Goal: Information Seeking & Learning: Understand process/instructions

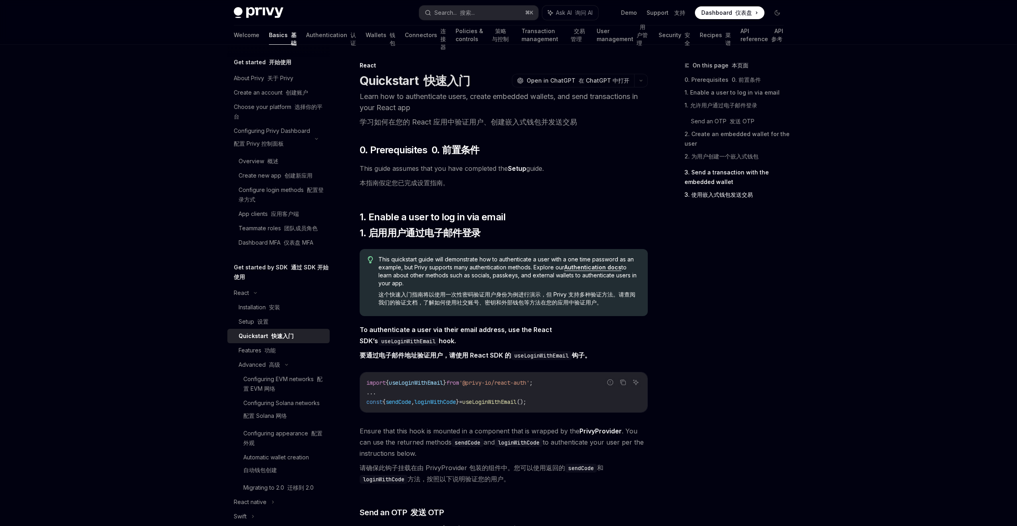
scroll to position [946, 0]
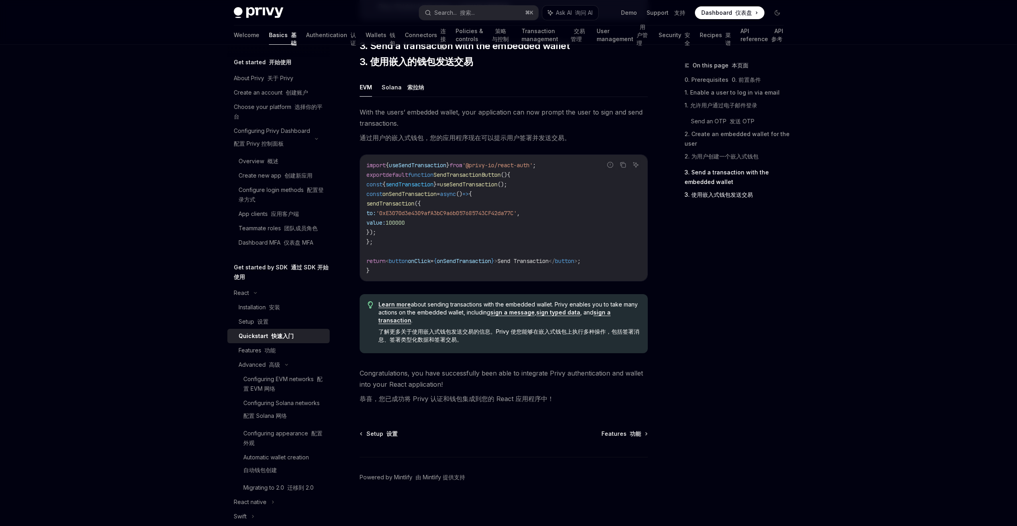
type textarea "*"
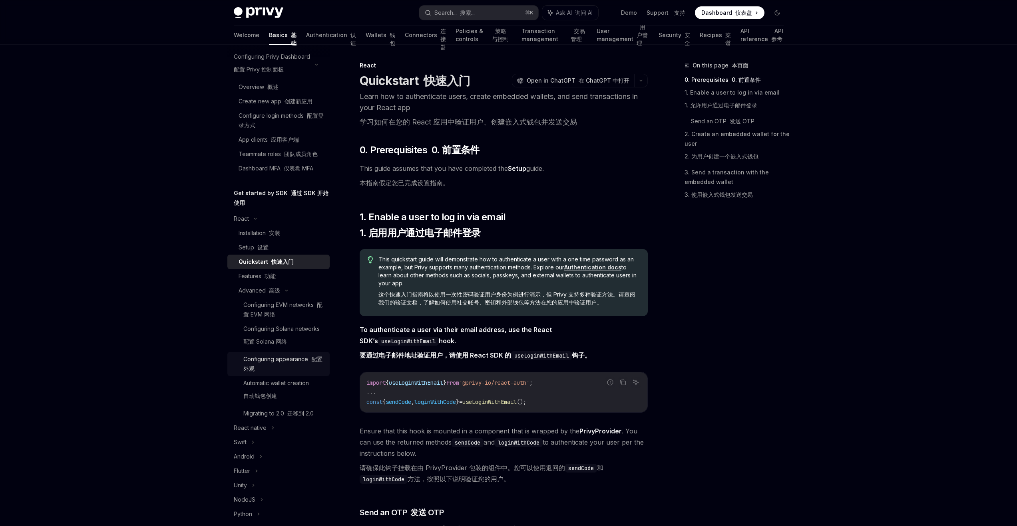
scroll to position [68, 0]
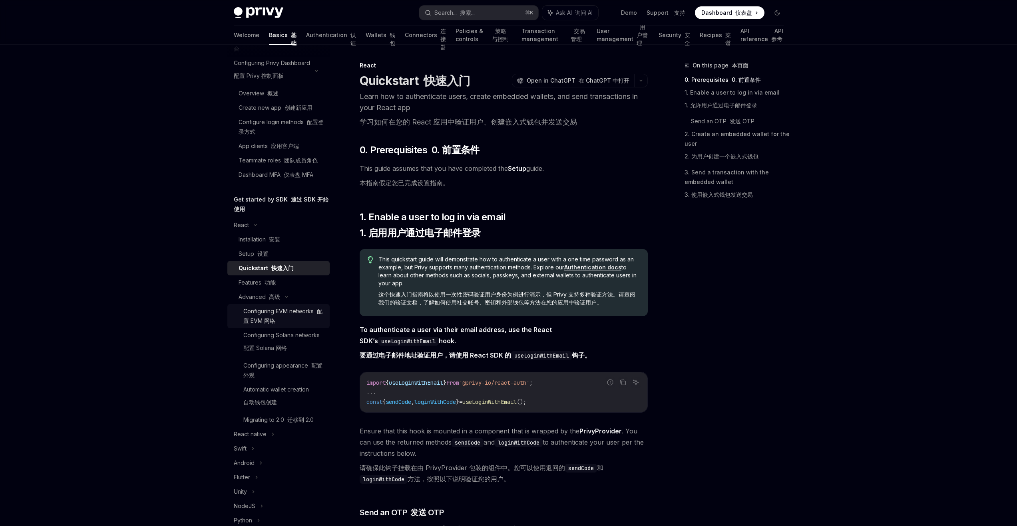
click at [285, 319] on font "配置 EVM 网络" at bounding box center [282, 316] width 79 height 16
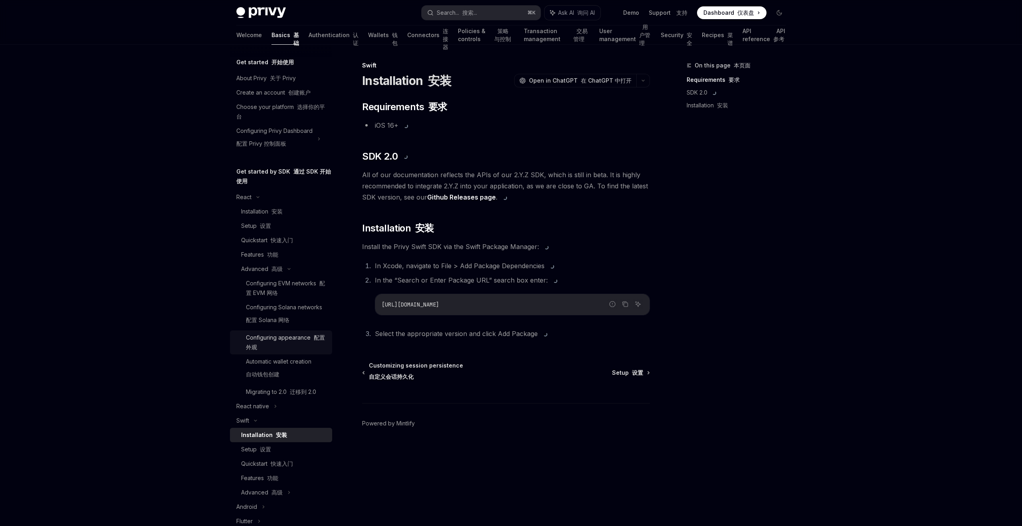
click at [272, 345] on div "Configuring appearance 配置外观" at bounding box center [286, 342] width 81 height 19
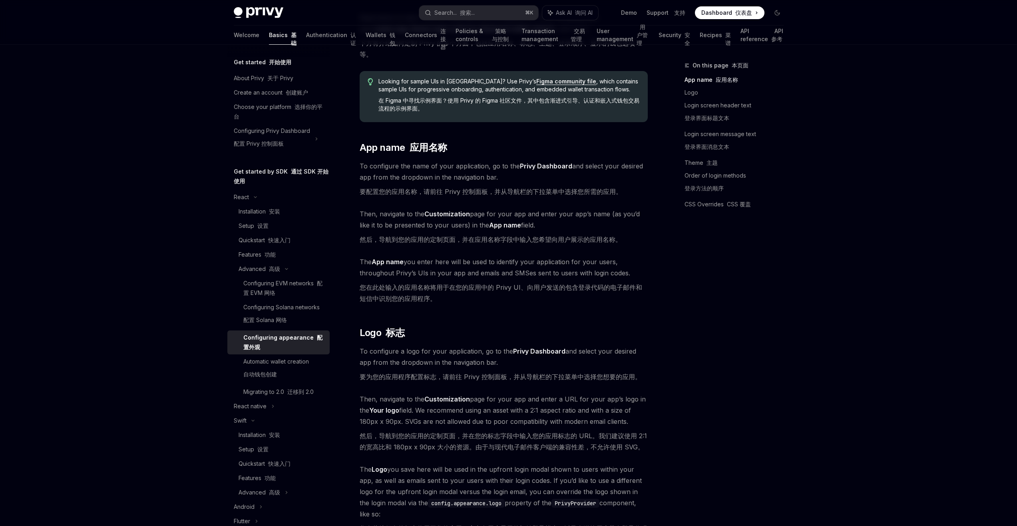
scroll to position [145, 0]
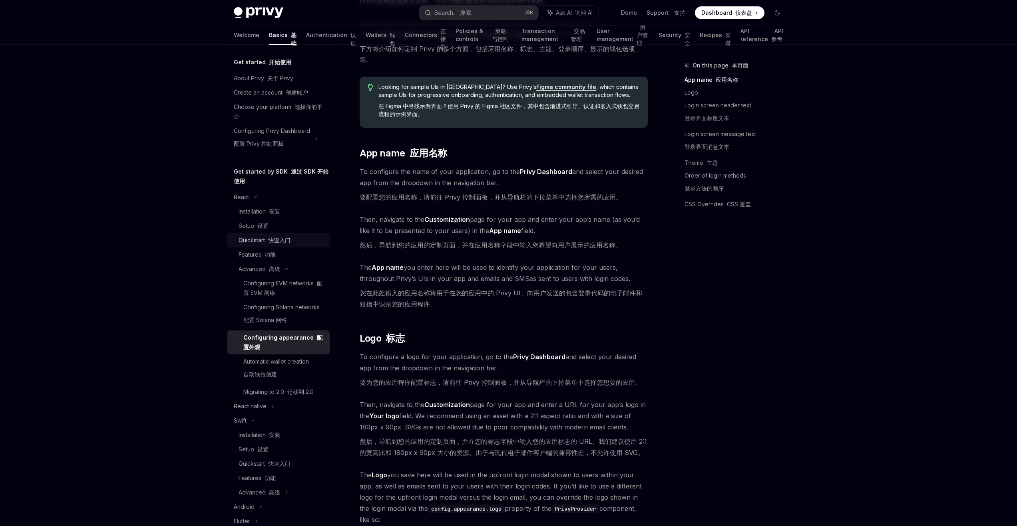
click at [278, 240] on font "快速入门" at bounding box center [279, 240] width 22 height 7
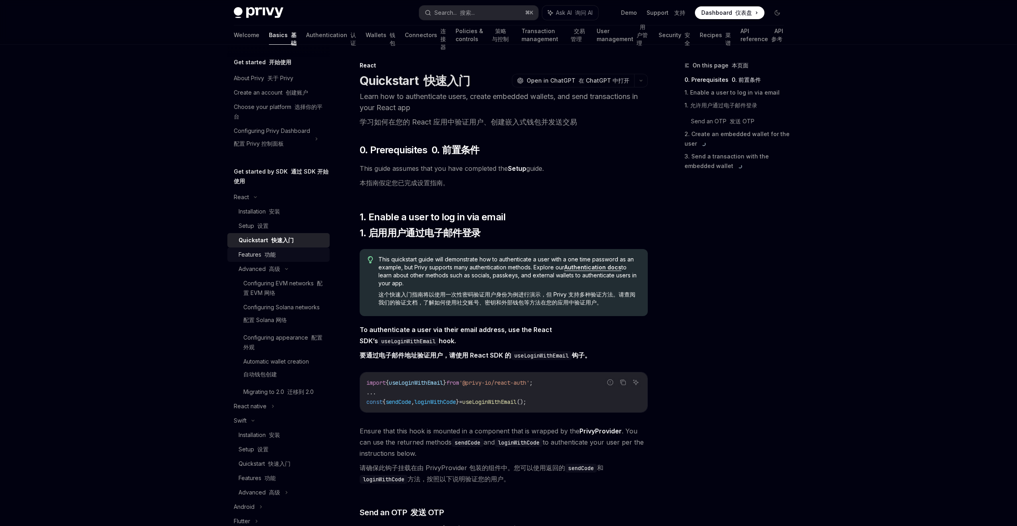
click at [265, 260] on link "Features 功能" at bounding box center [278, 255] width 102 height 14
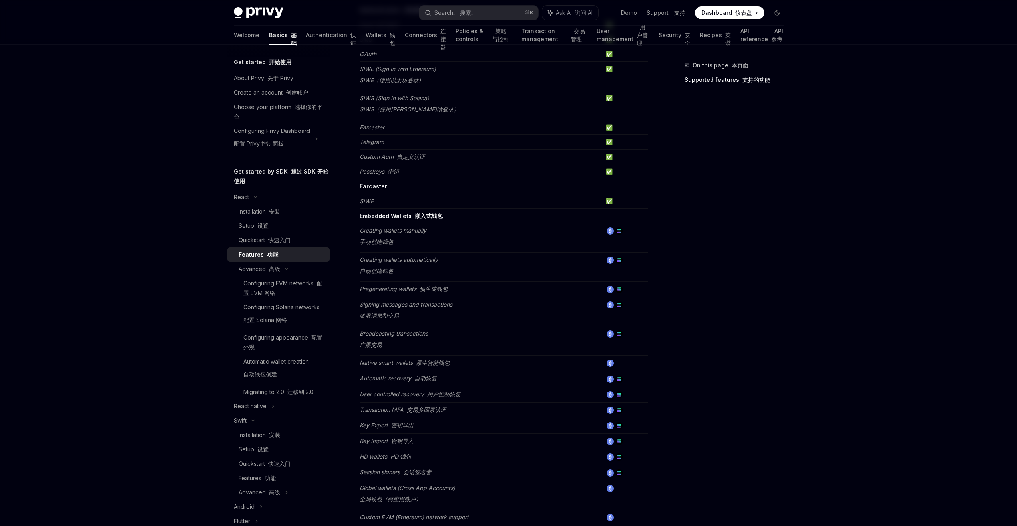
scroll to position [190, 0]
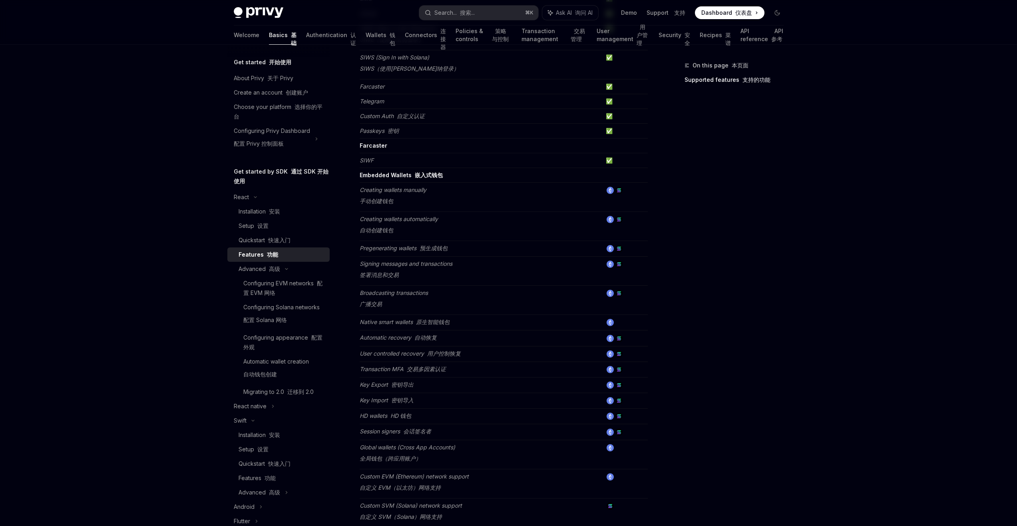
click at [383, 449] on em "Global wallets (Cross App Accounts) 全局钱包（跨应用账户）" at bounding box center [406, 453] width 95 height 18
click at [421, 462] on td "Global wallets (Cross App Accounts) 全局钱包（跨应用账户）" at bounding box center [480, 454] width 243 height 29
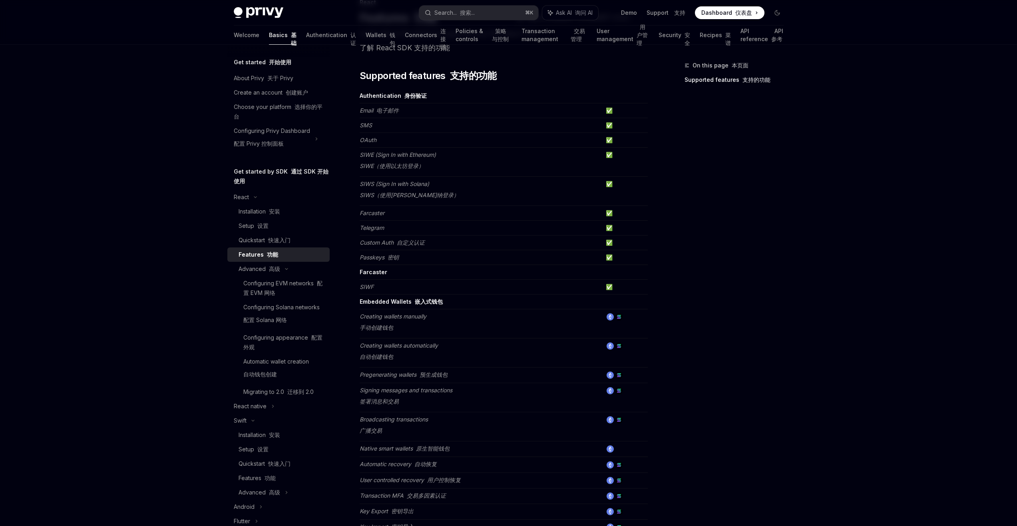
scroll to position [0, 0]
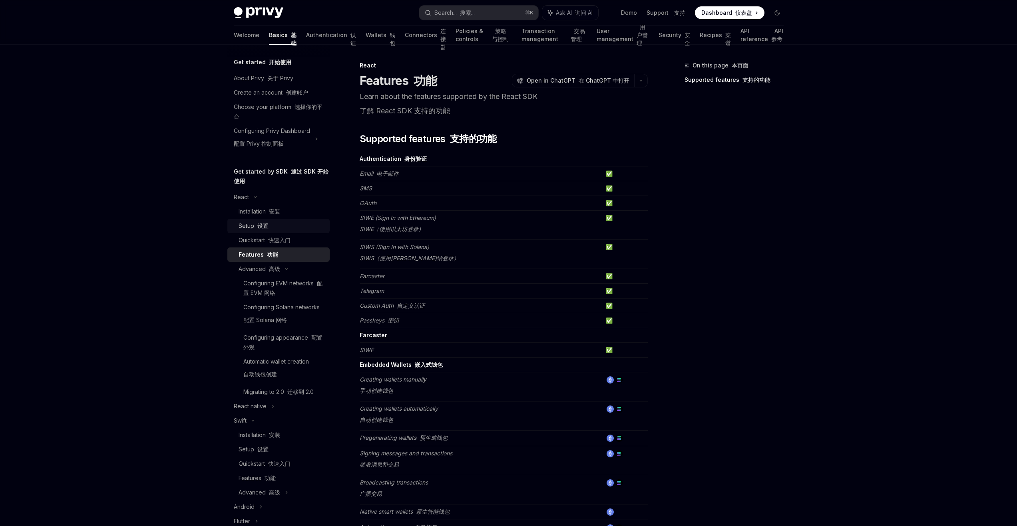
click at [253, 222] on div "Setup 设置" at bounding box center [253, 226] width 30 height 10
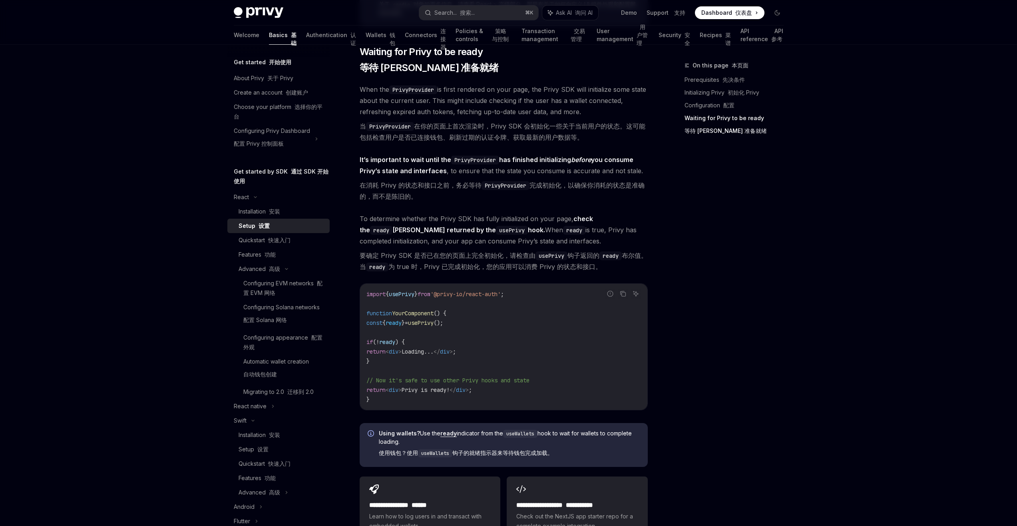
scroll to position [975, 0]
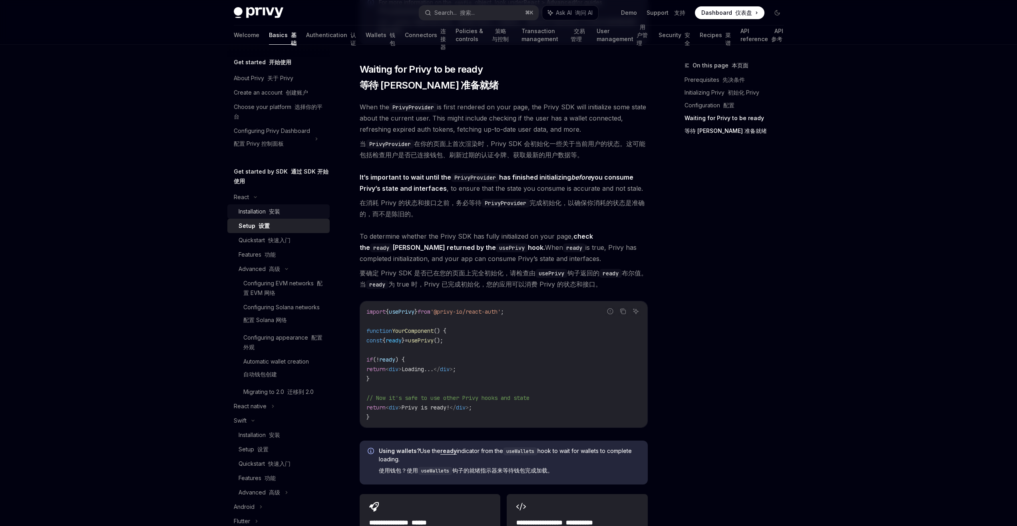
click at [266, 216] on div "Installation 安装" at bounding box center [259, 212] width 42 height 10
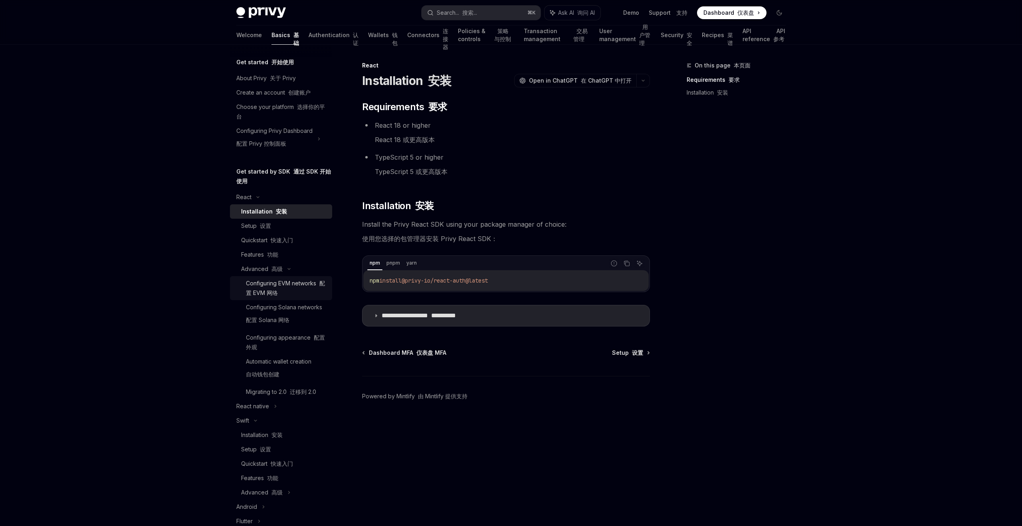
click at [279, 290] on font "配置 EVM 网络" at bounding box center [285, 288] width 79 height 16
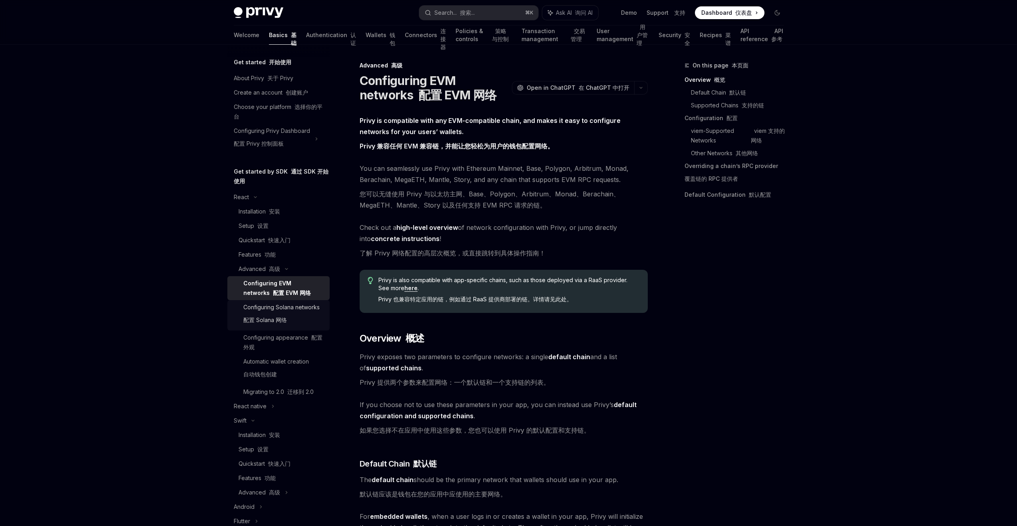
click at [266, 318] on div "Configuring Solana networks 配置 Solana 网络" at bounding box center [281, 316] width 76 height 26
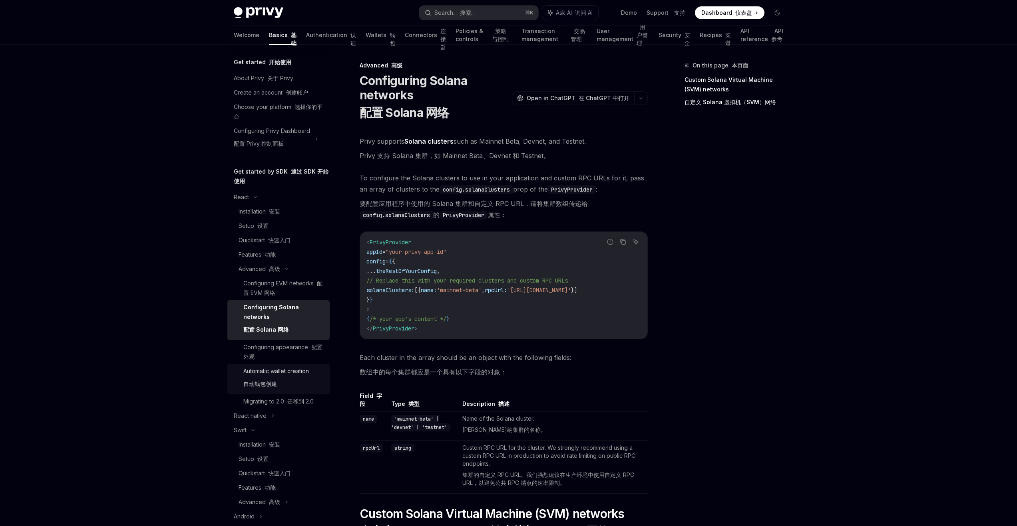
click at [266, 371] on div "Automatic wallet creation 自动钱包创建" at bounding box center [276, 380] width 66 height 26
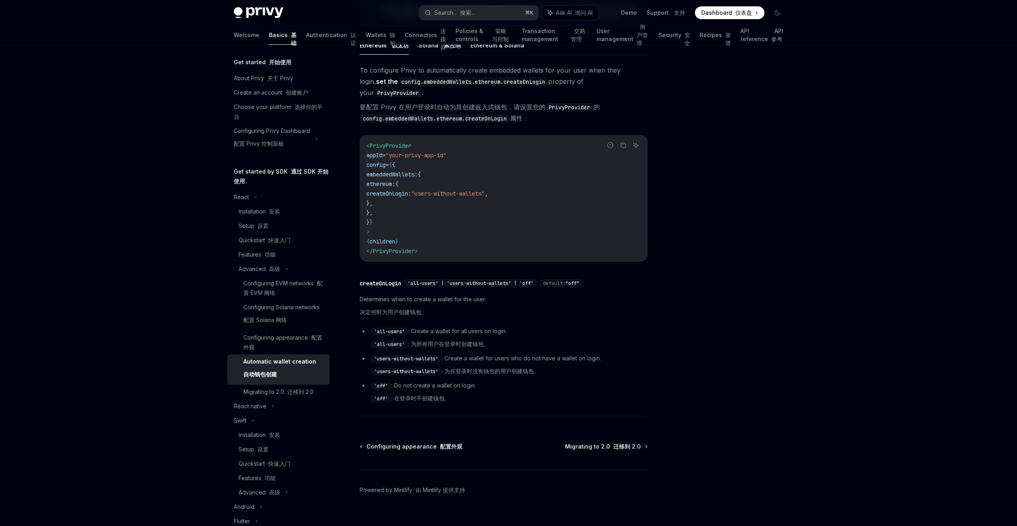
scroll to position [266, 0]
click at [265, 324] on font "配置 Solana 网络" at bounding box center [265, 320] width 44 height 7
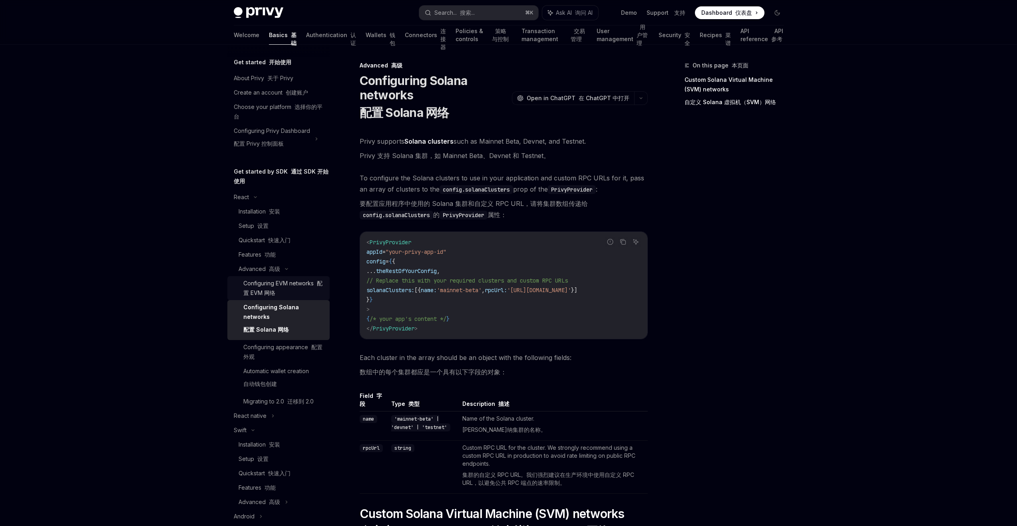
click at [275, 295] on font "配置 EVM 网络" at bounding box center [282, 288] width 79 height 16
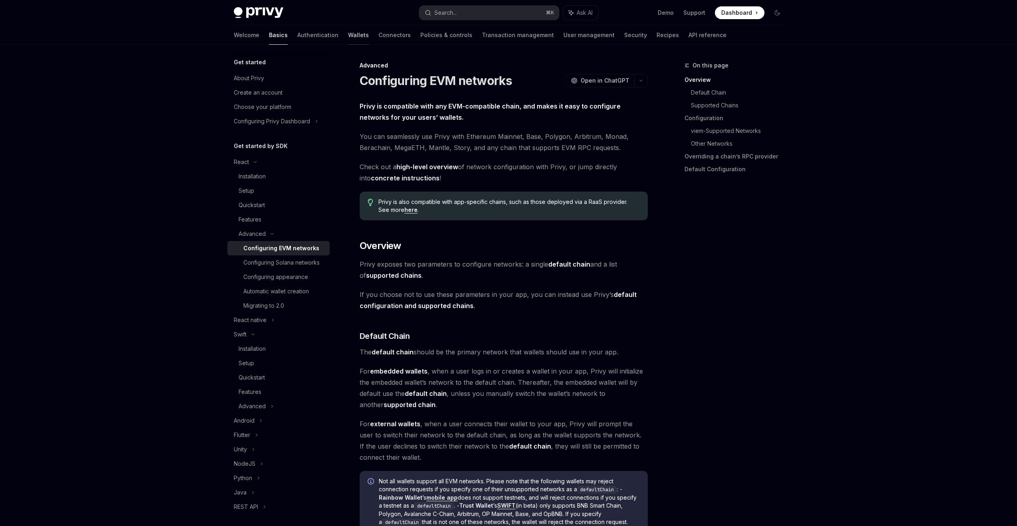
click at [348, 36] on link "Wallets" at bounding box center [358, 35] width 21 height 19
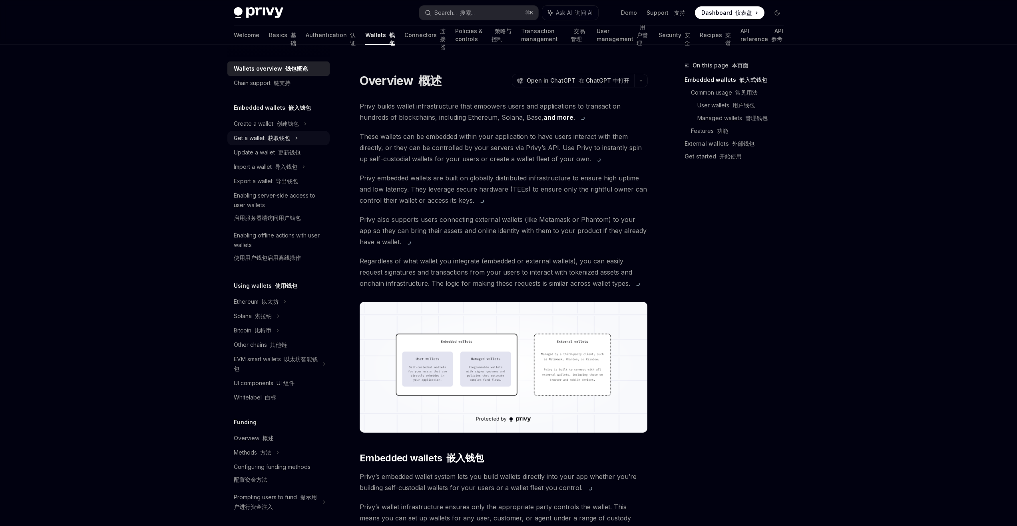
click at [282, 136] on font "获取钱包" at bounding box center [279, 138] width 22 height 7
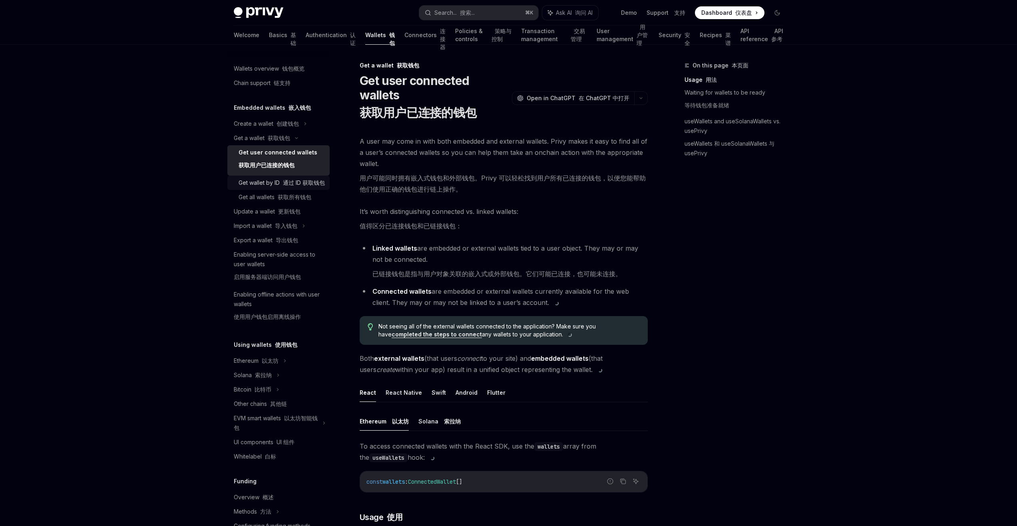
click at [288, 186] on font "通过 ID 获取钱包" at bounding box center [304, 182] width 42 height 7
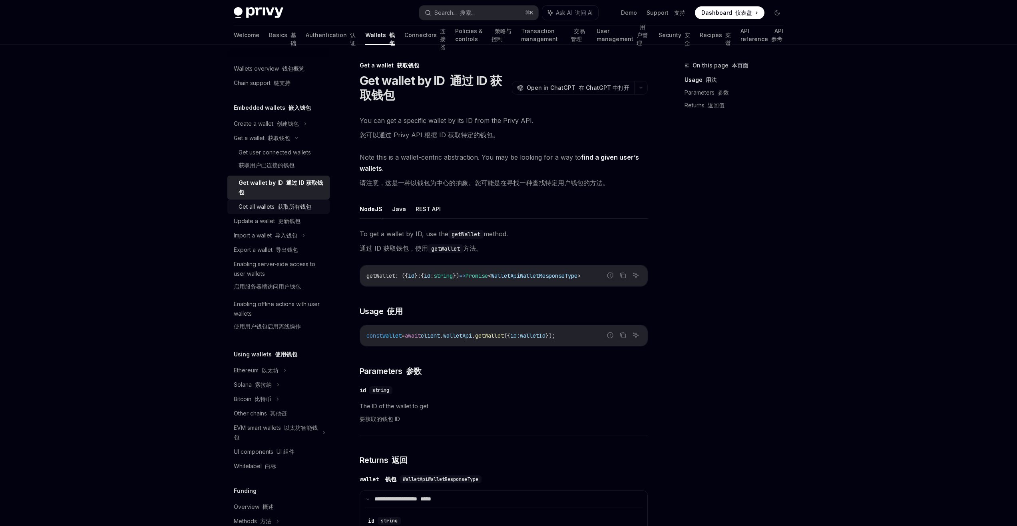
click at [300, 204] on font "获取所有钱包" at bounding box center [295, 206] width 34 height 7
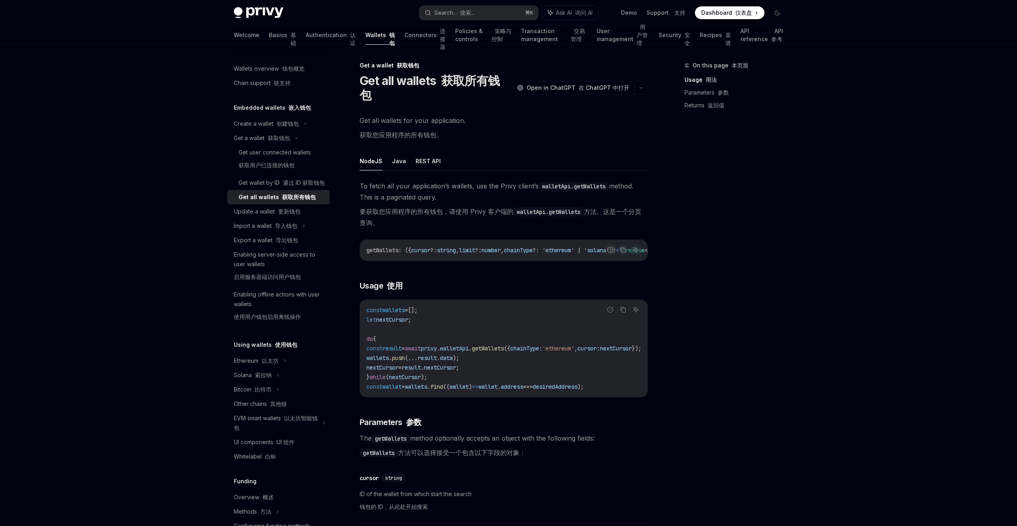
click at [741, 278] on div "On this page 本页面 Usage 用法 Parameters 参数 Returns 返回值" at bounding box center [728, 294] width 121 height 466
drag, startPoint x: 452, startPoint y: 254, endPoint x: 572, endPoint y: 254, distance: 120.2
click at [572, 254] on div "To fetch all your application’s wallets, use the Privy client’s walletApi.getWa…" at bounding box center [503, 486] width 288 height 610
click at [427, 152] on button "REST API" at bounding box center [427, 161] width 25 height 19
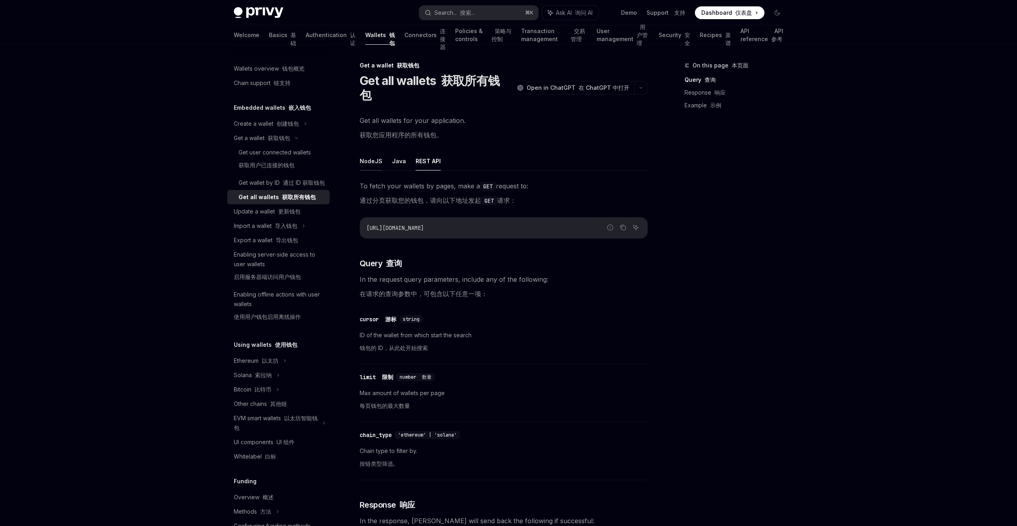
click at [374, 152] on button "NodeJS" at bounding box center [370, 161] width 23 height 19
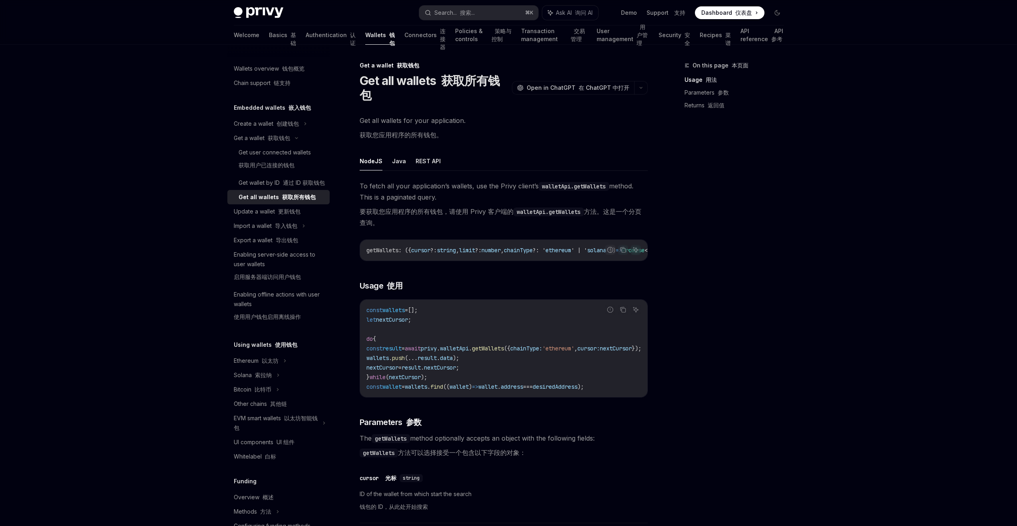
click at [538, 208] on code "walletApi.getWallets" at bounding box center [548, 212] width 70 height 9
click at [530, 208] on code "walletApi.getWallets" at bounding box center [548, 212] width 70 height 9
click at [275, 167] on font "获取用户已连接的钱包" at bounding box center [266, 165] width 56 height 7
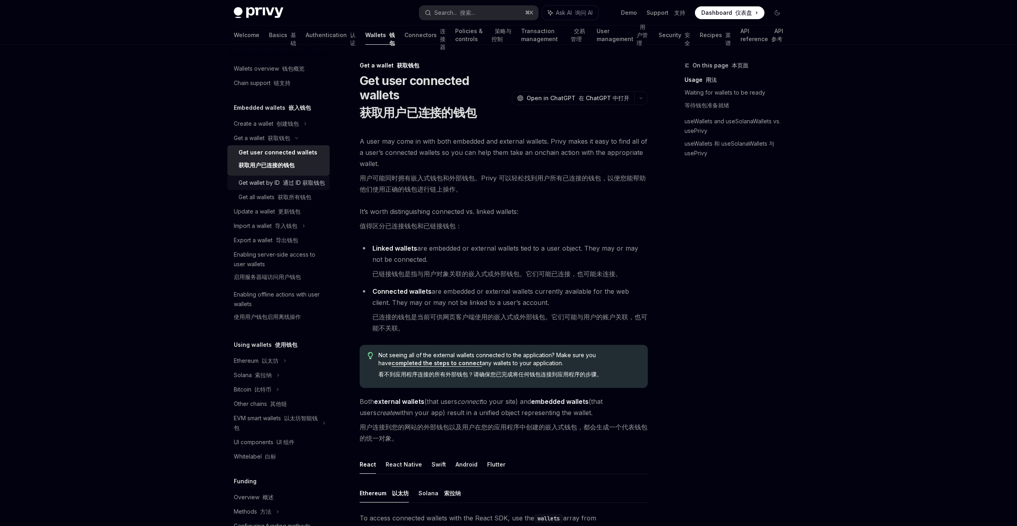
click at [271, 187] on div "Get wallet by ID 通过 ID 获取钱包" at bounding box center [281, 183] width 86 height 10
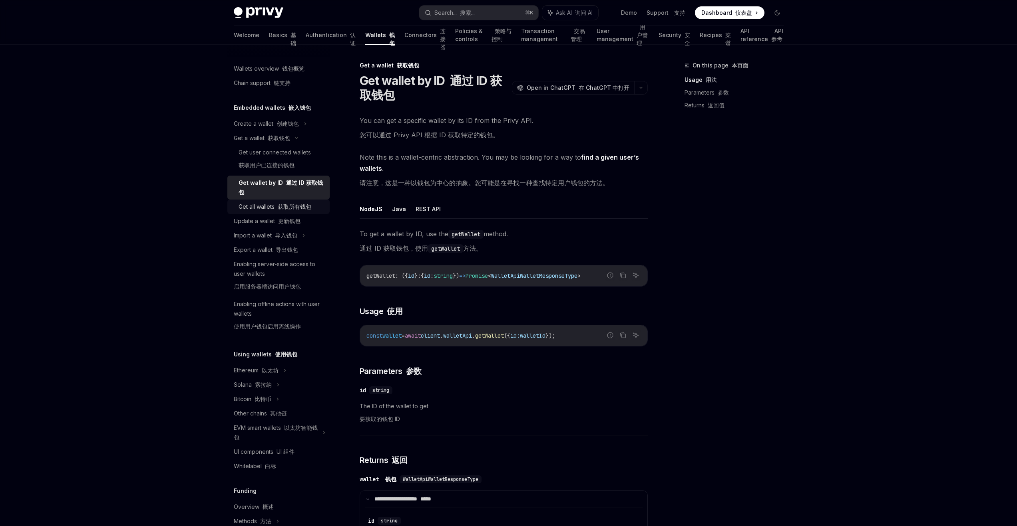
click at [267, 208] on div "Get all wallets 获取所有钱包" at bounding box center [274, 207] width 73 height 10
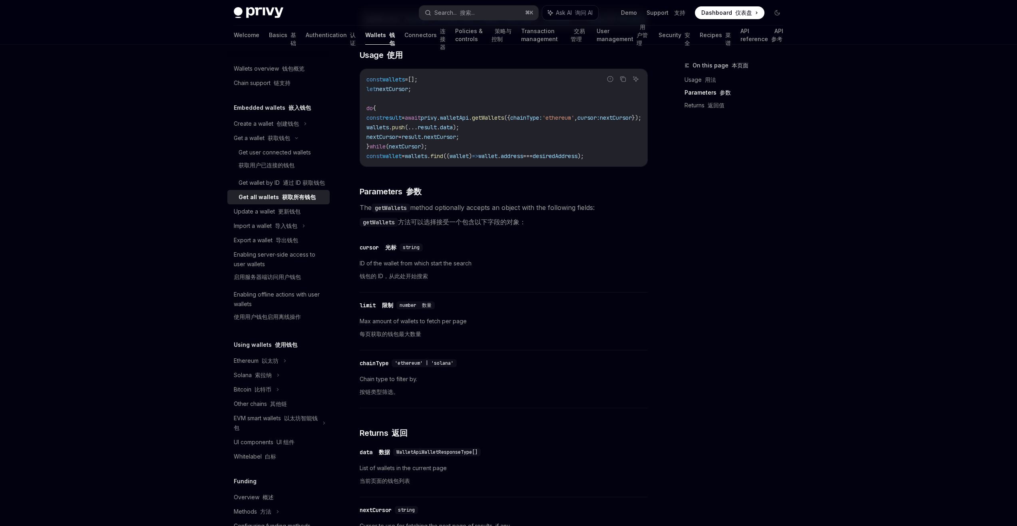
scroll to position [381, 0]
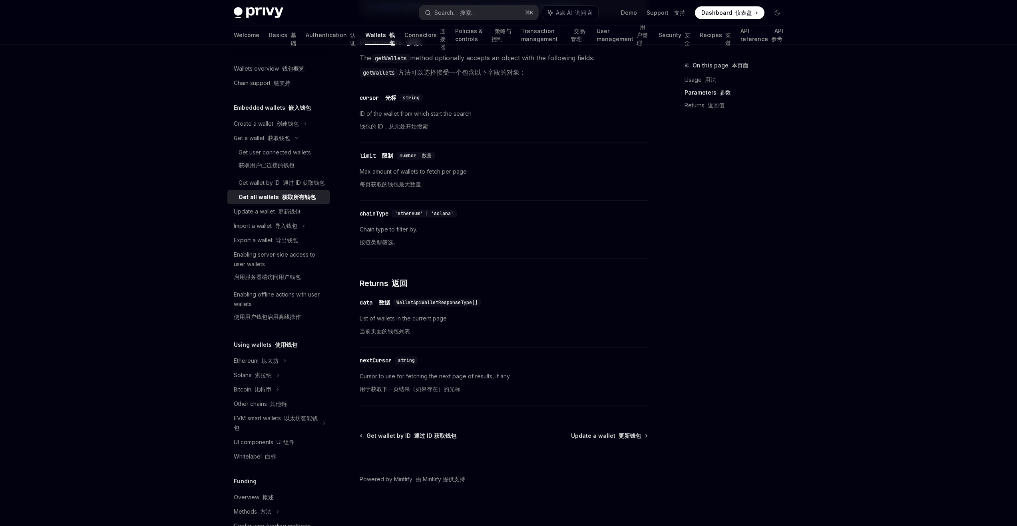
click at [435, 300] on span "WalletApiWalletResponseType[]" at bounding box center [436, 303] width 81 height 6
copy span "WalletApiWalletResponseType"
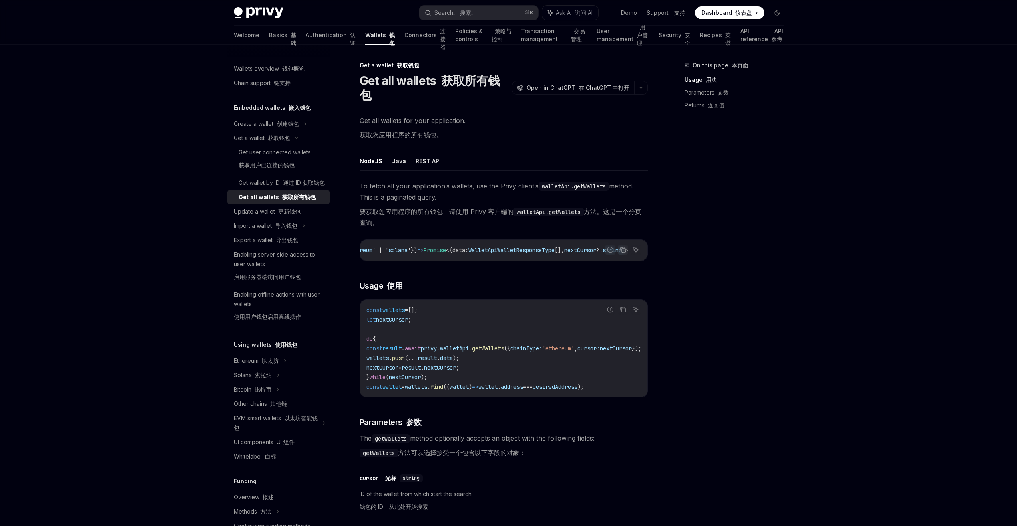
scroll to position [0, 0]
click at [385, 247] on span "getWallets" at bounding box center [382, 250] width 32 height 7
copy span "getWallets"
click at [722, 12] on span "Dashboard 仪表盘" at bounding box center [726, 13] width 51 height 8
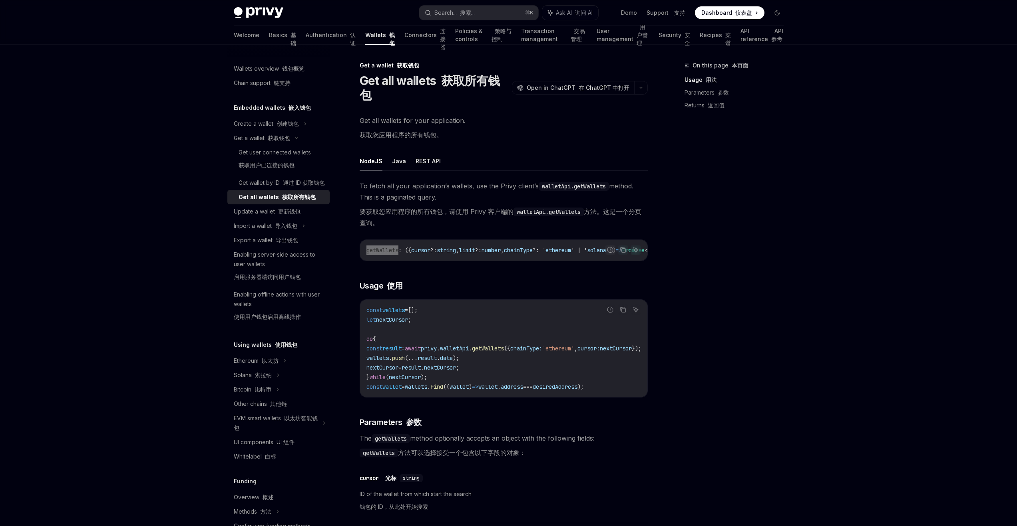
type textarea "*"
